Goal: Task Accomplishment & Management: Use online tool/utility

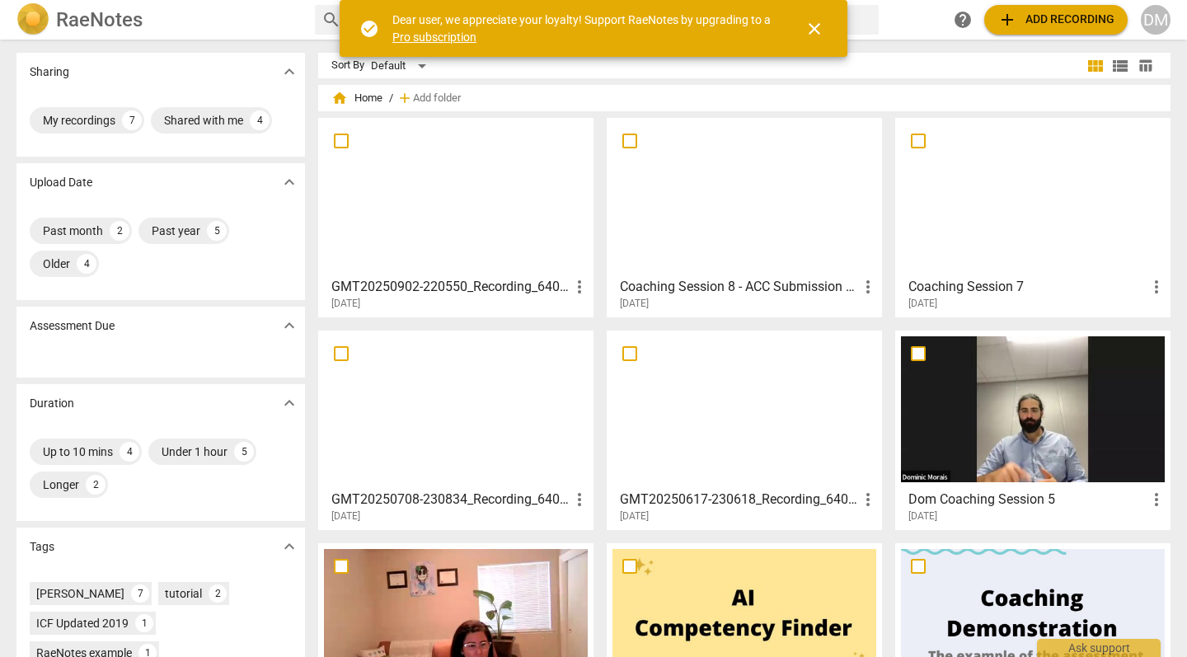
click at [937, 60] on div "Sort By Default" at bounding box center [707, 66] width 752 height 26
click at [1024, 21] on span "add Add recording" at bounding box center [1055, 20] width 117 height 20
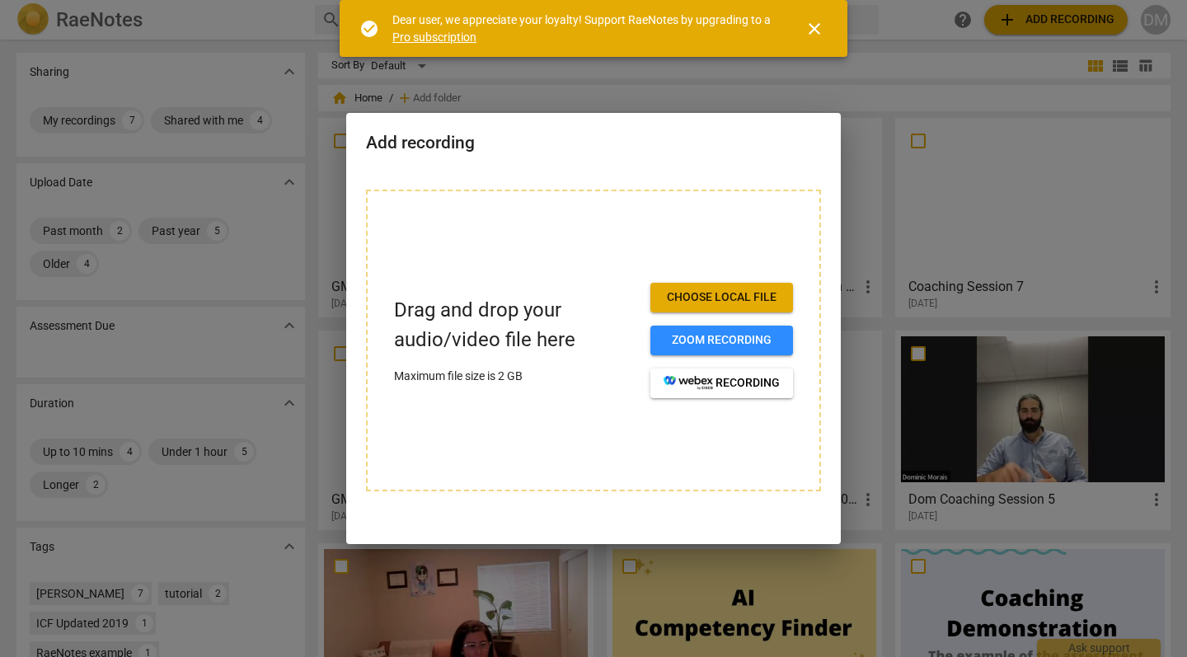
click at [719, 298] on span "Choose local file" at bounding box center [721, 297] width 116 height 16
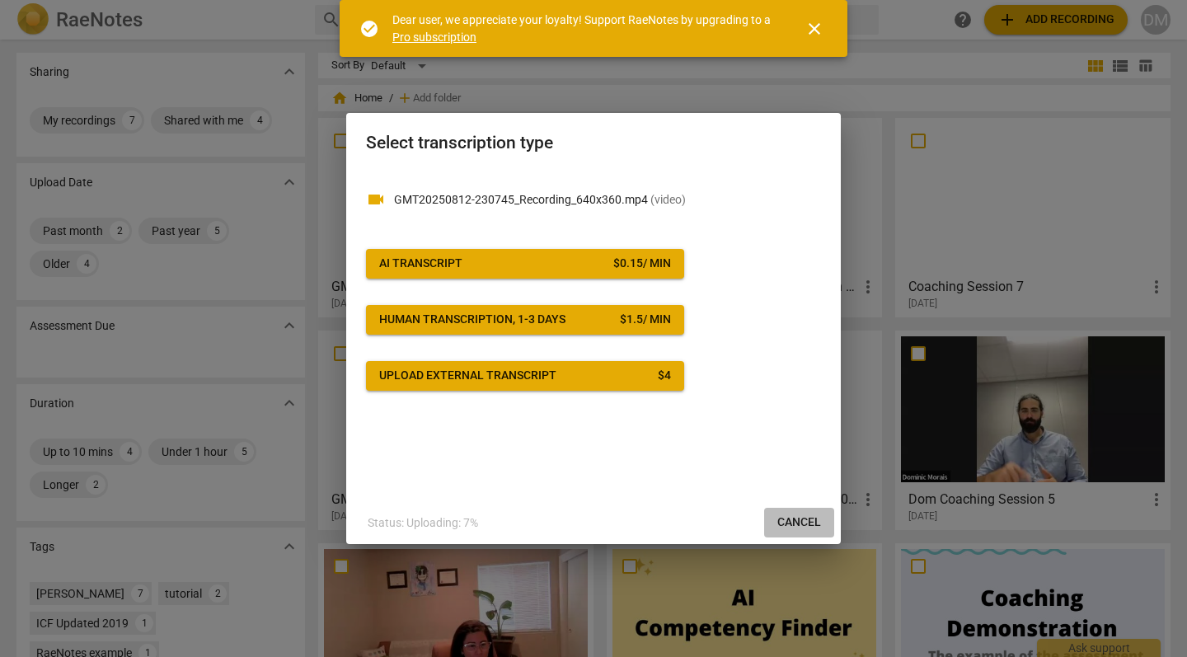
click at [798, 520] on span "Cancel" at bounding box center [799, 522] width 44 height 16
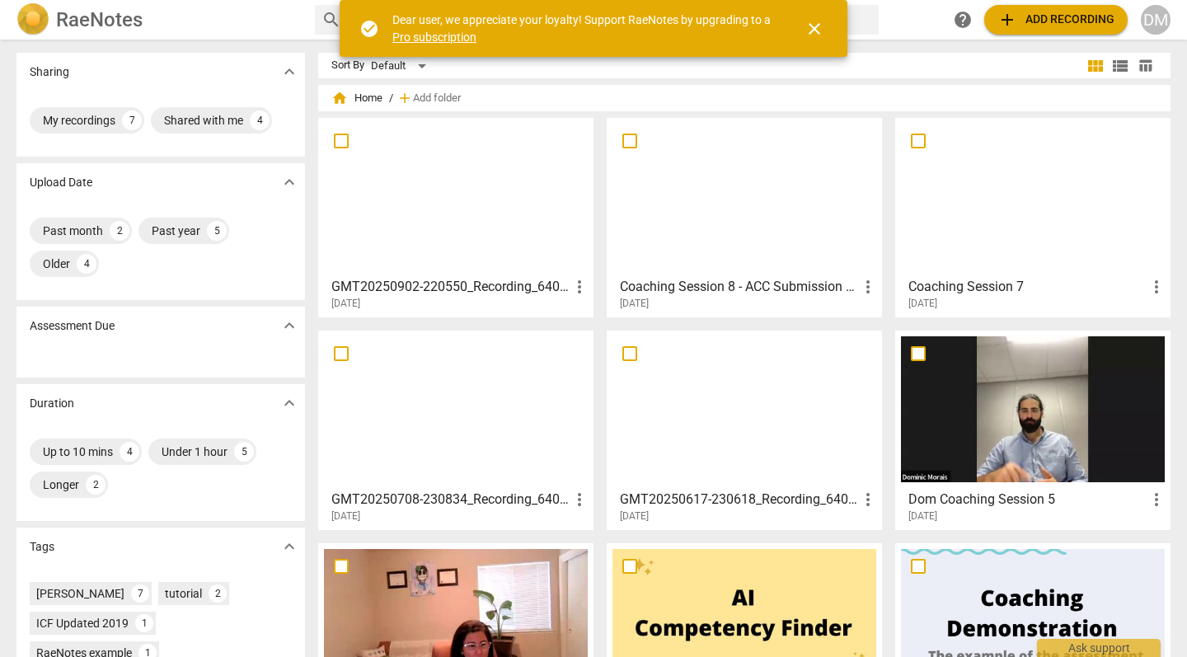
click at [1061, 18] on span "add Add recording" at bounding box center [1055, 20] width 117 height 20
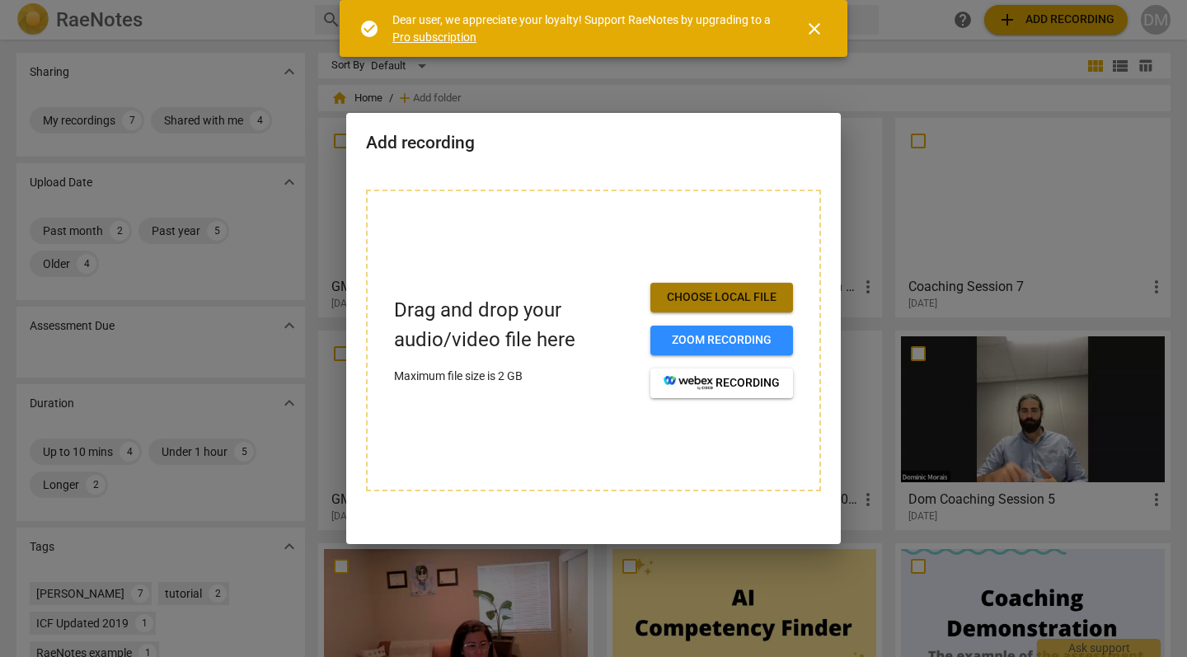
click at [750, 304] on span "Choose local file" at bounding box center [721, 297] width 116 height 16
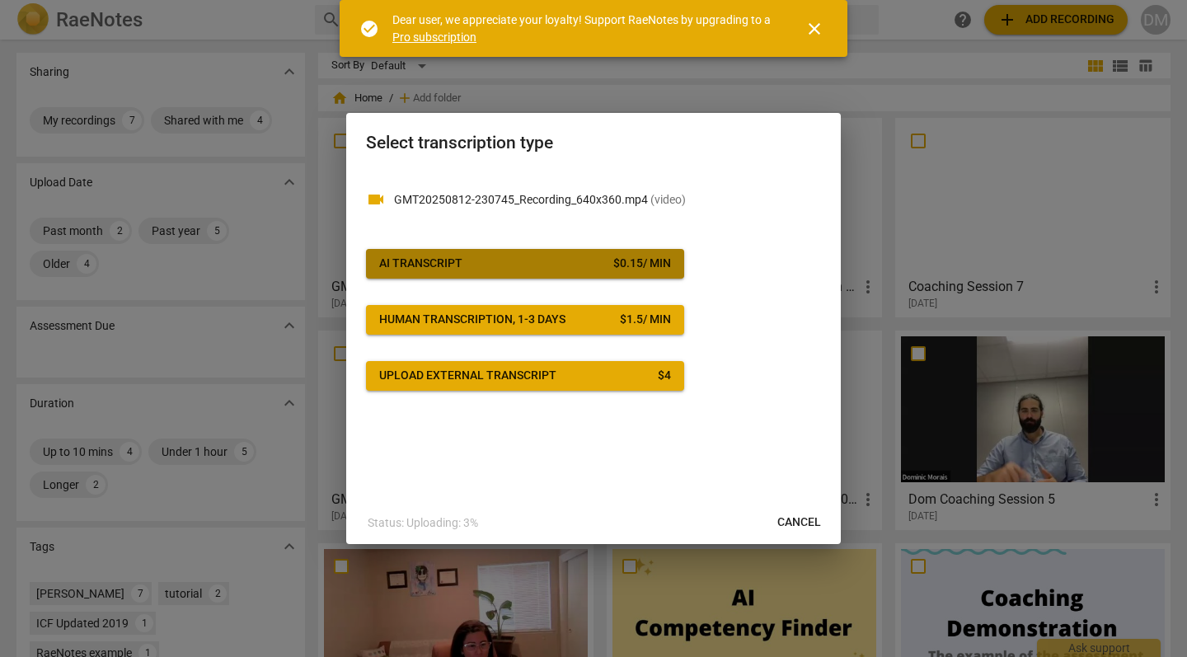
click at [541, 272] on button "AI Transcript $ 0.15 / min" at bounding box center [525, 264] width 318 height 30
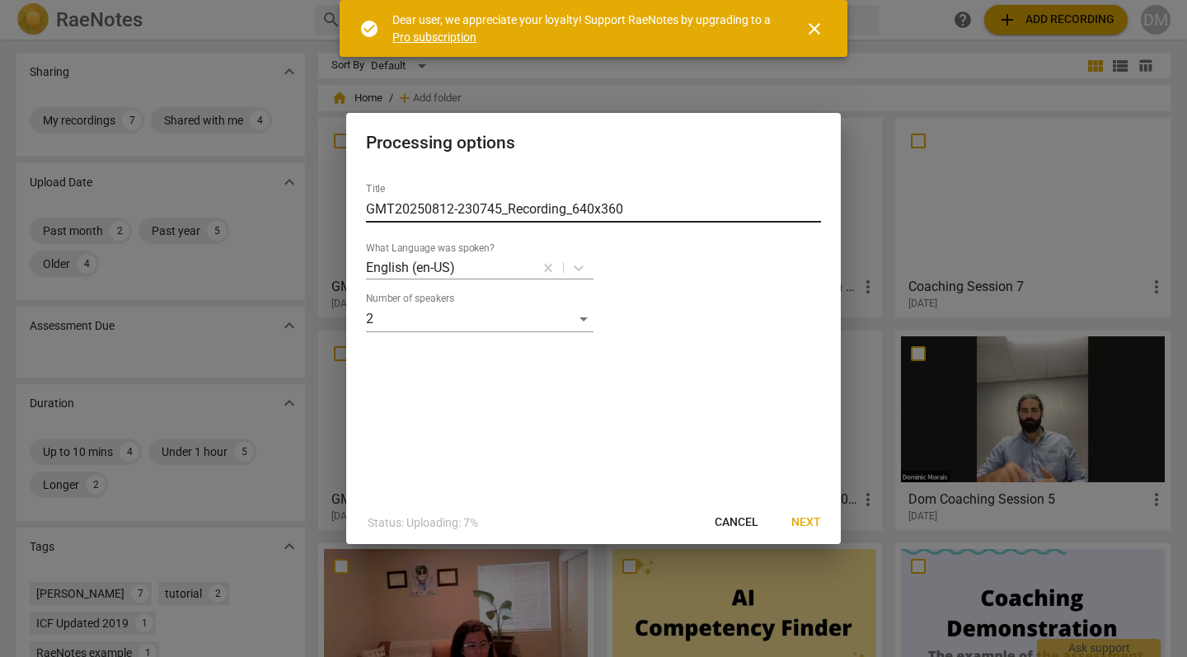
click at [468, 212] on input "GMT20250812-230745_Recording_640x360" at bounding box center [593, 209] width 455 height 26
type input "ACC Mentor Coaching Session 10"
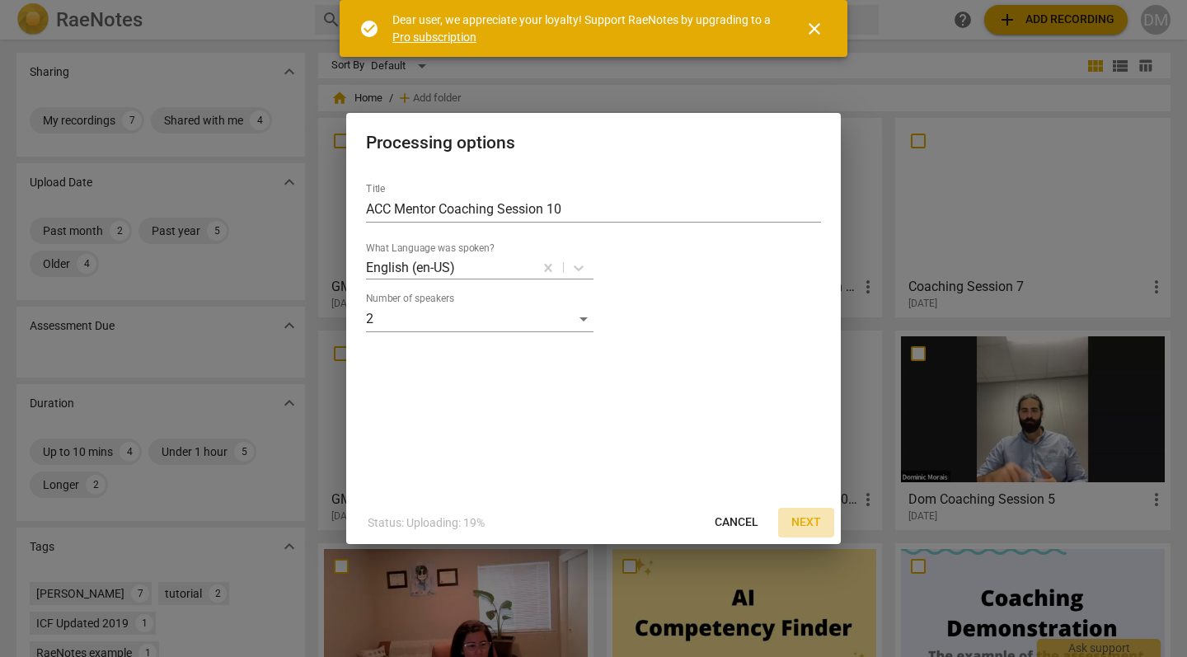
click at [804, 522] on span "Next" at bounding box center [806, 522] width 30 height 16
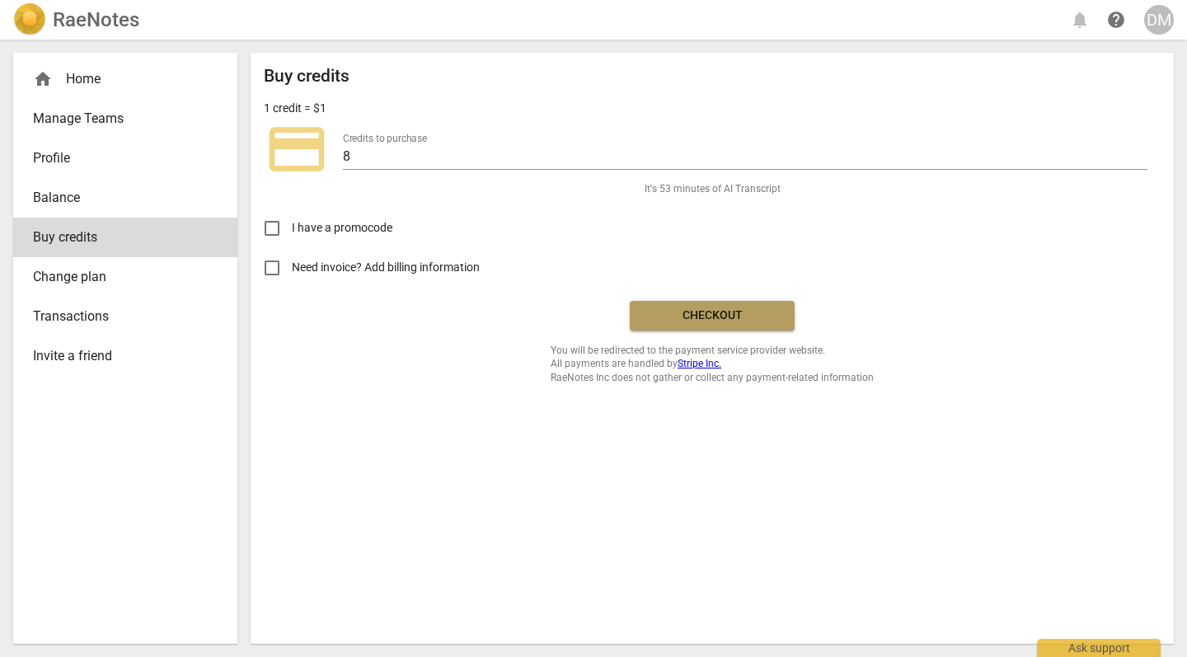
click at [679, 316] on span "Checkout" at bounding box center [712, 315] width 138 height 16
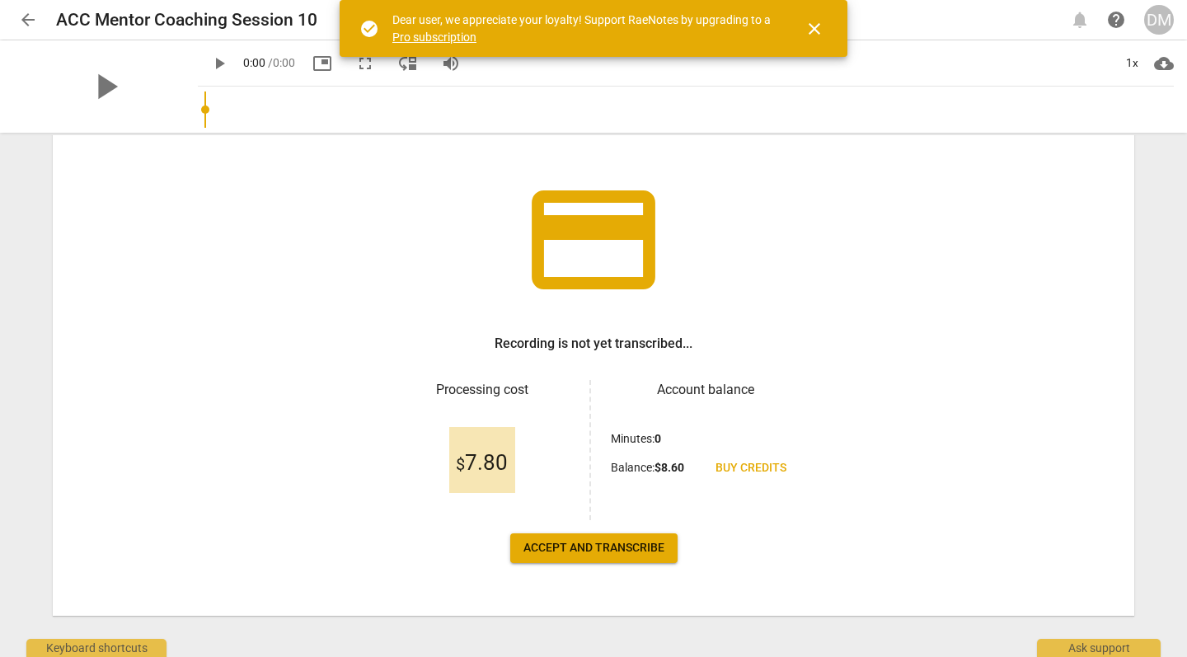
scroll to position [76, 0]
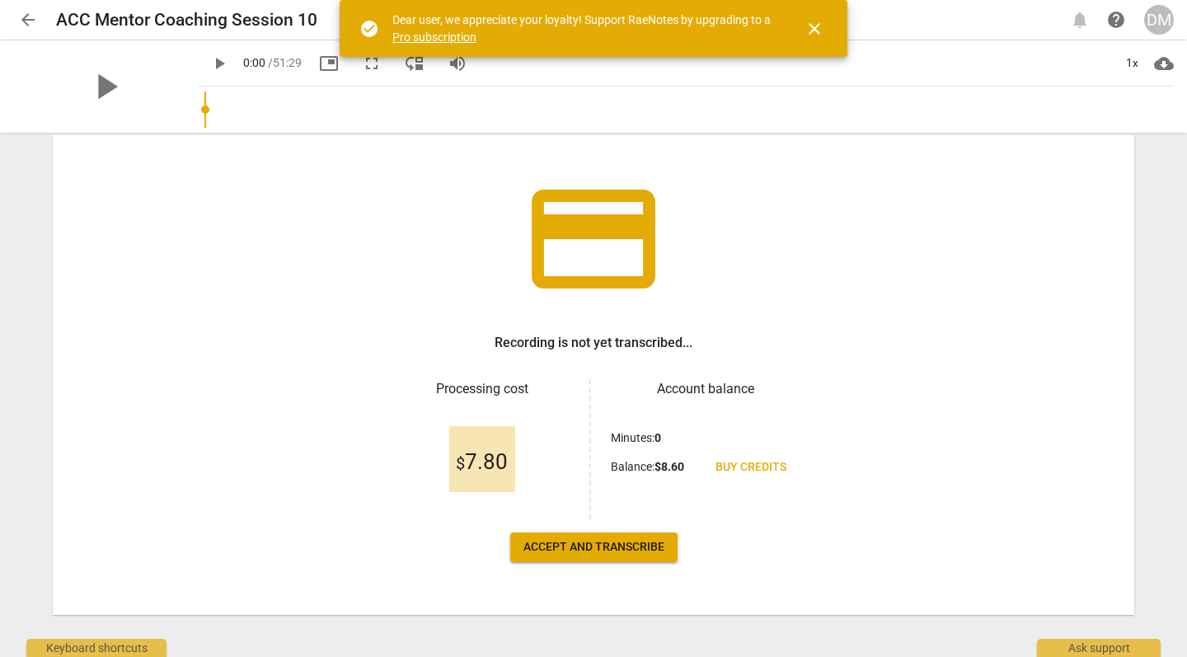
click at [590, 549] on span "Accept and transcribe" at bounding box center [593, 547] width 141 height 16
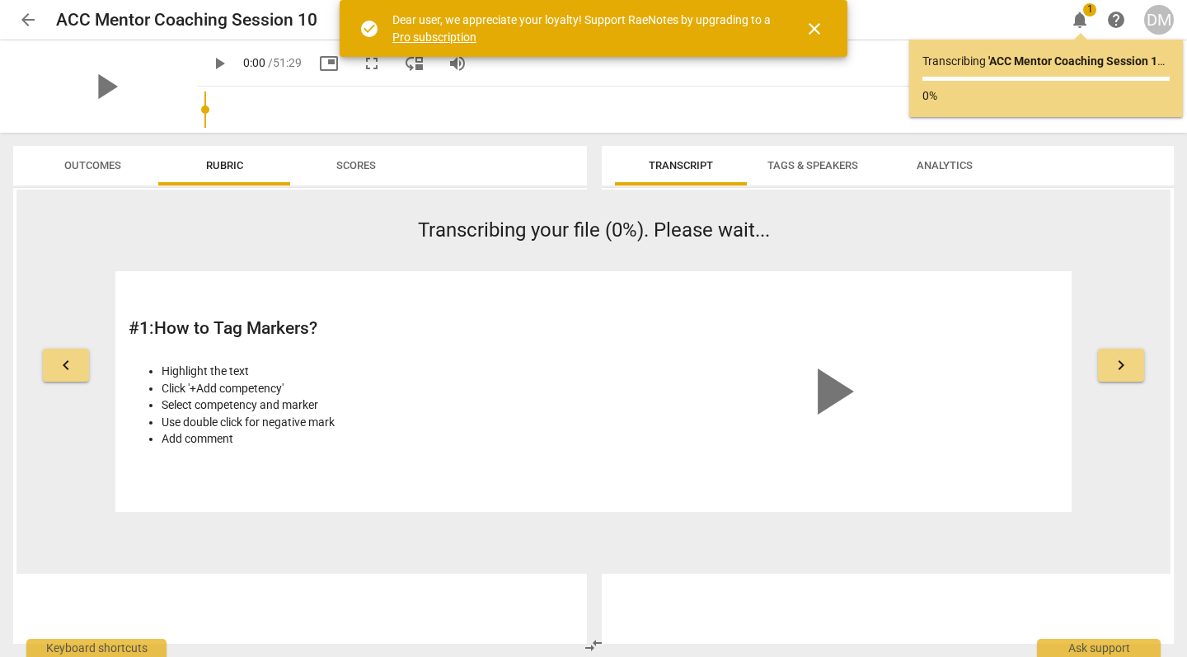
scroll to position [0, 0]
